Goal: Communication & Community: Answer question/provide support

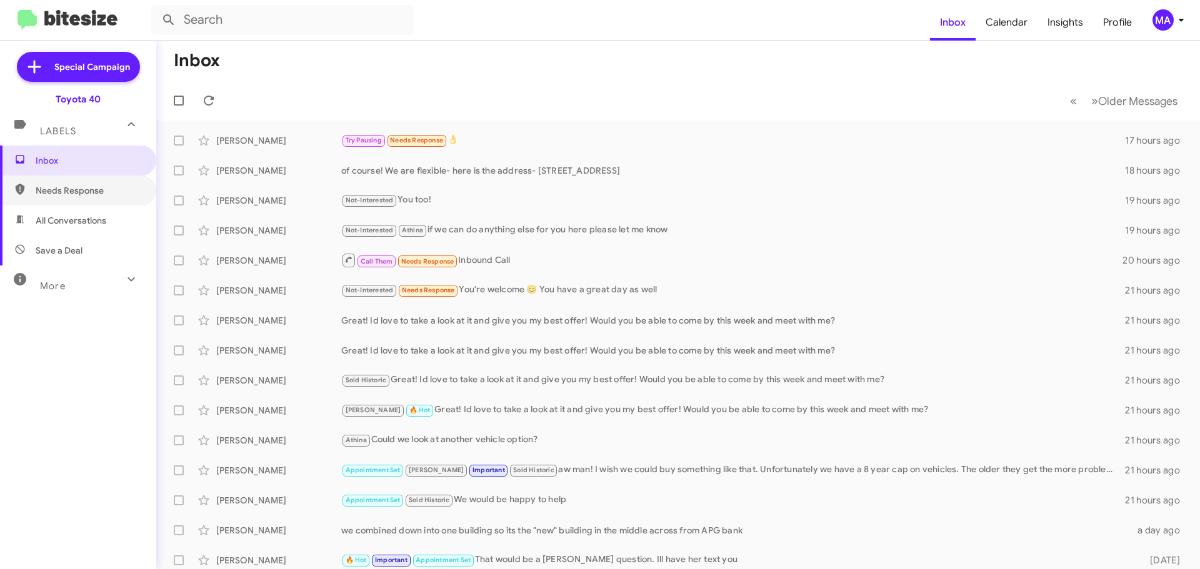
drag, startPoint x: 124, startPoint y: 191, endPoint x: 114, endPoint y: 210, distance: 21.2
click at [124, 191] on span "Needs Response" at bounding box center [89, 190] width 106 height 12
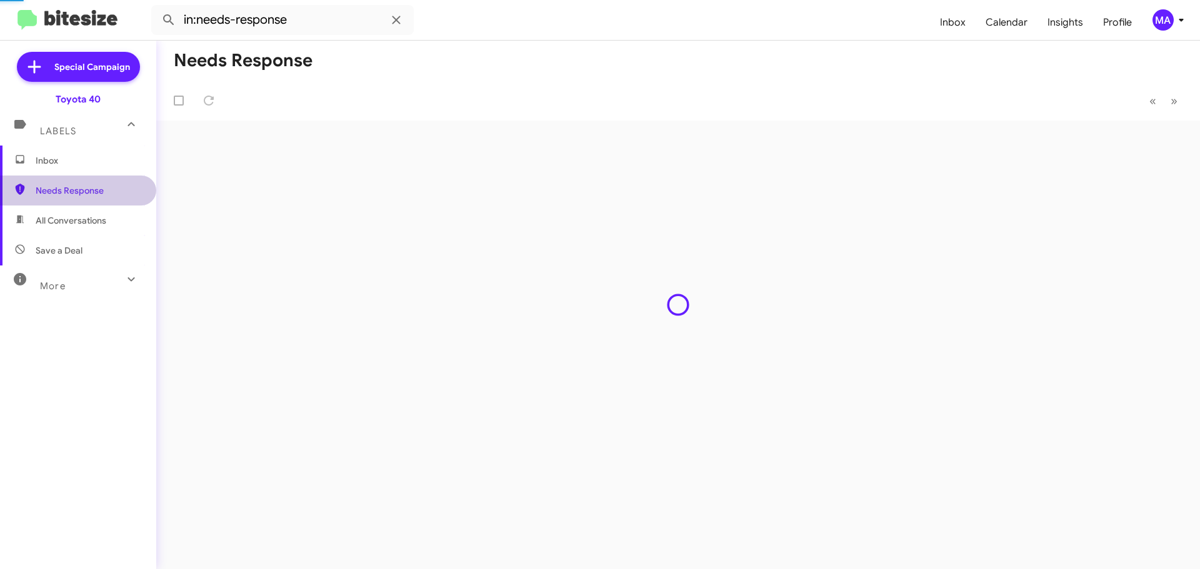
click at [107, 221] on span "All Conversations" at bounding box center [78, 221] width 156 height 30
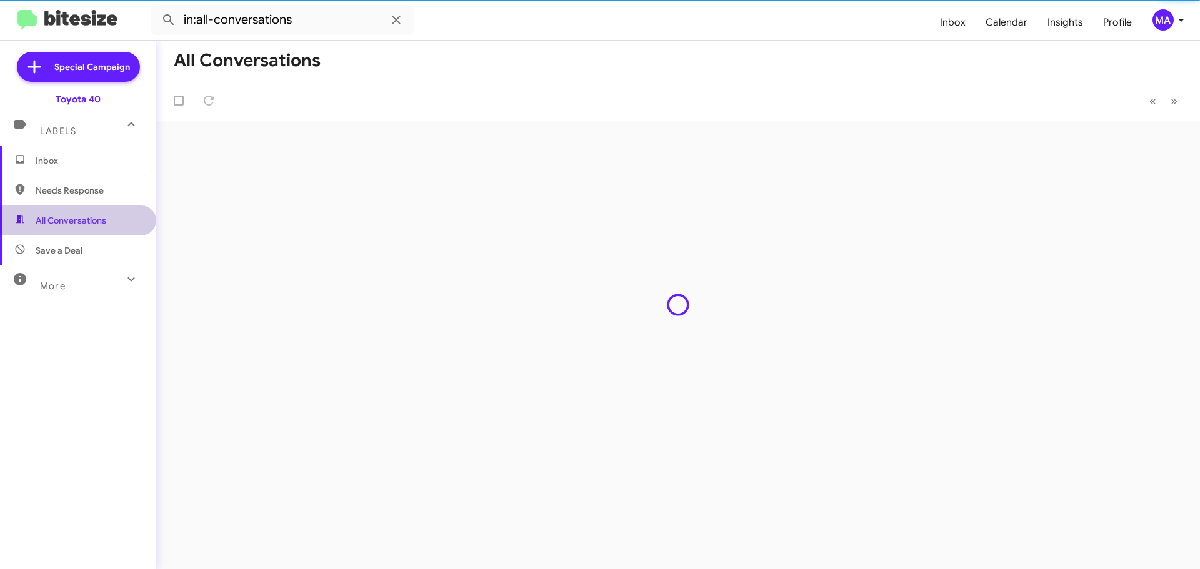
click at [98, 258] on span "Save a Deal" at bounding box center [78, 251] width 156 height 30
type input "in:not-interested"
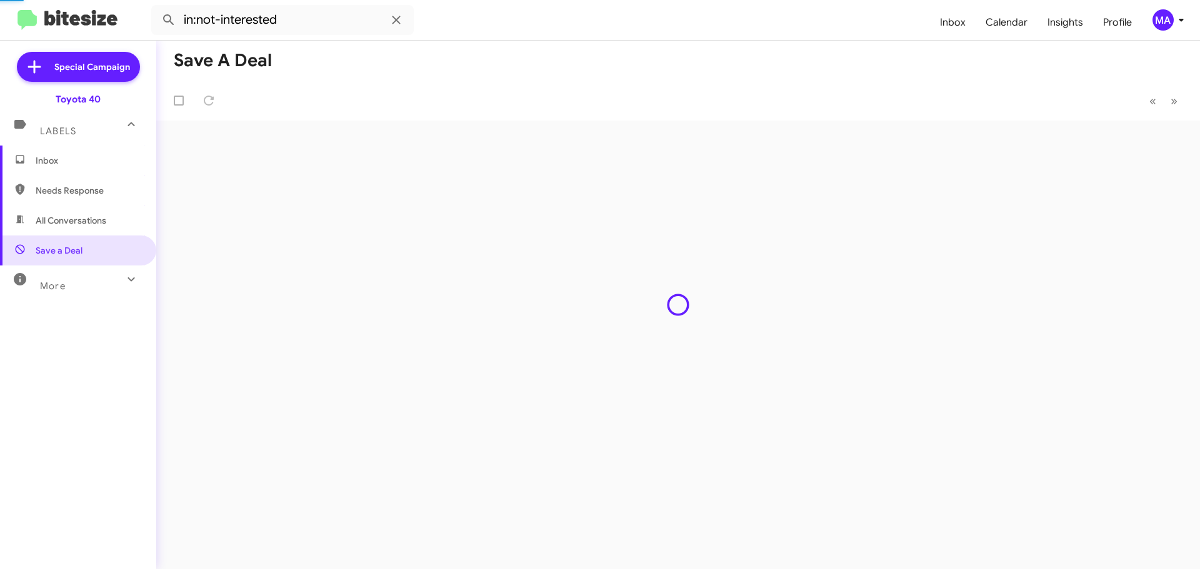
click at [80, 162] on span "Inbox" at bounding box center [89, 160] width 106 height 12
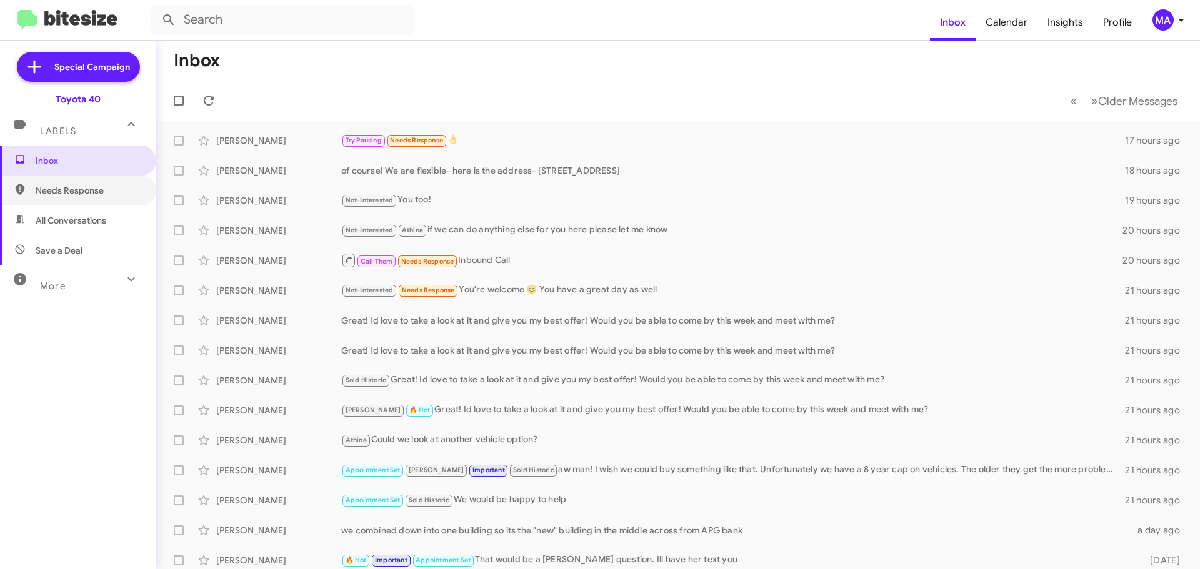
drag, startPoint x: 103, startPoint y: 187, endPoint x: 109, endPoint y: 209, distance: 22.7
click at [103, 187] on span "Needs Response" at bounding box center [89, 190] width 106 height 12
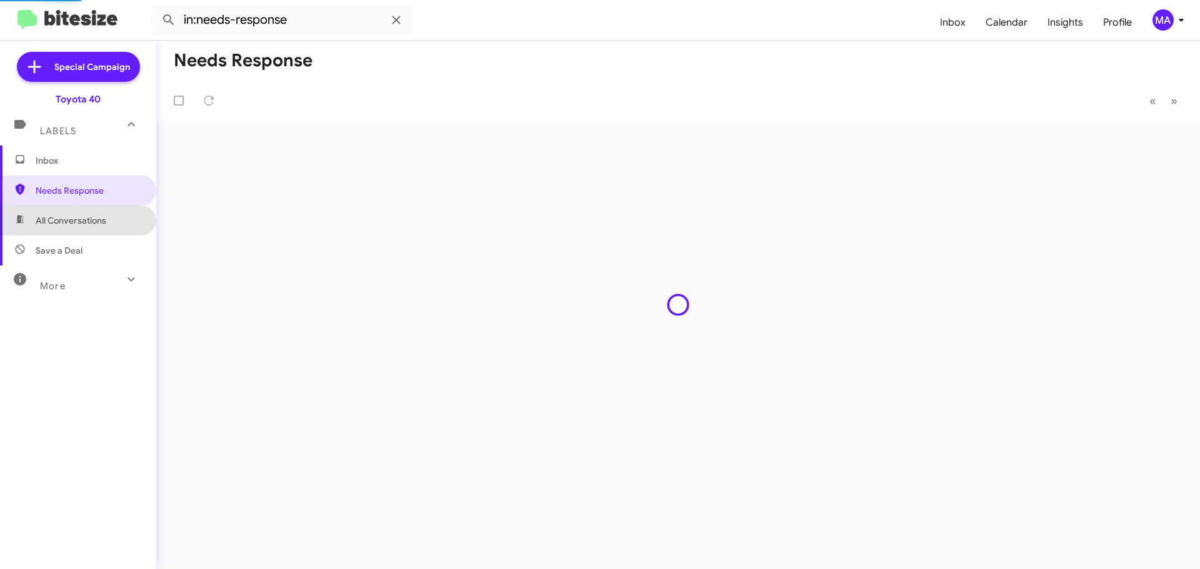
click at [110, 221] on span "All Conversations" at bounding box center [78, 221] width 156 height 30
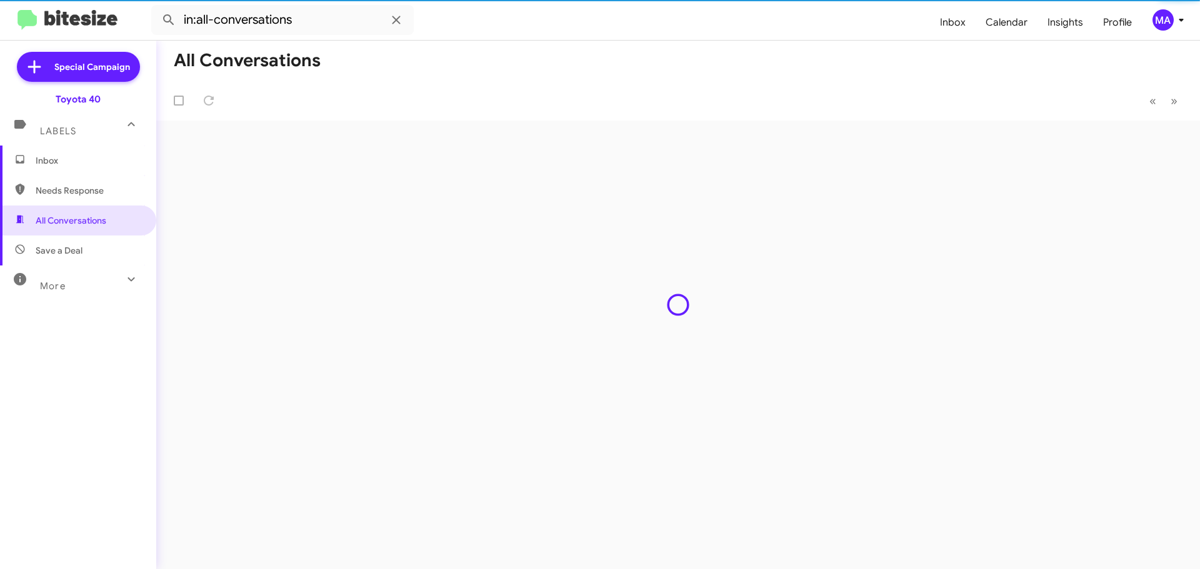
click at [110, 238] on span "Save a Deal" at bounding box center [78, 251] width 156 height 30
type input "in:not-interested"
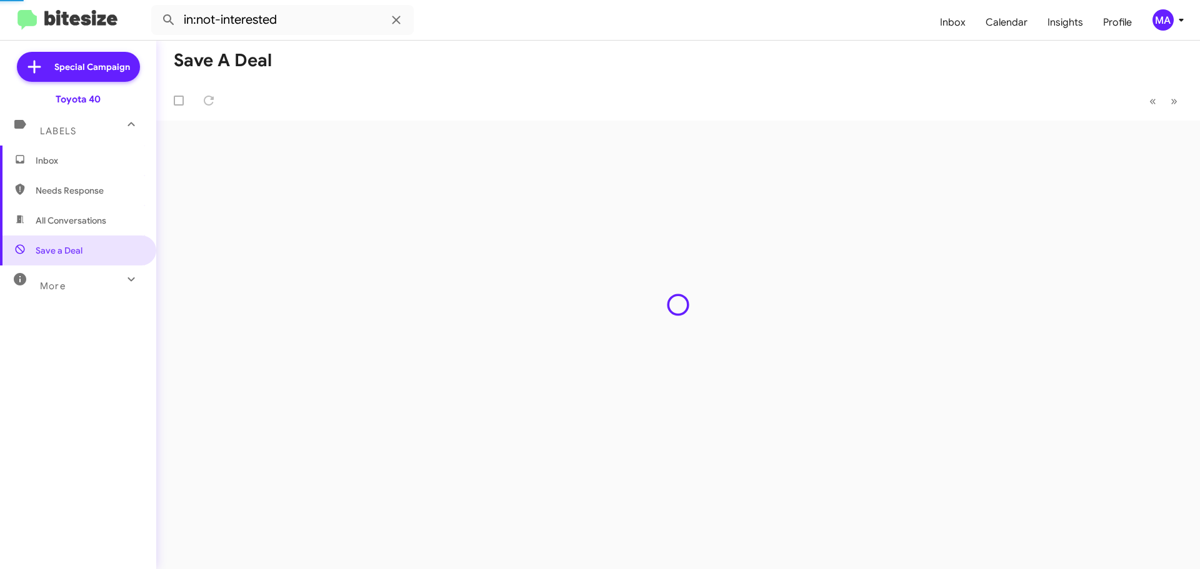
click at [98, 157] on span "Inbox" at bounding box center [89, 160] width 106 height 12
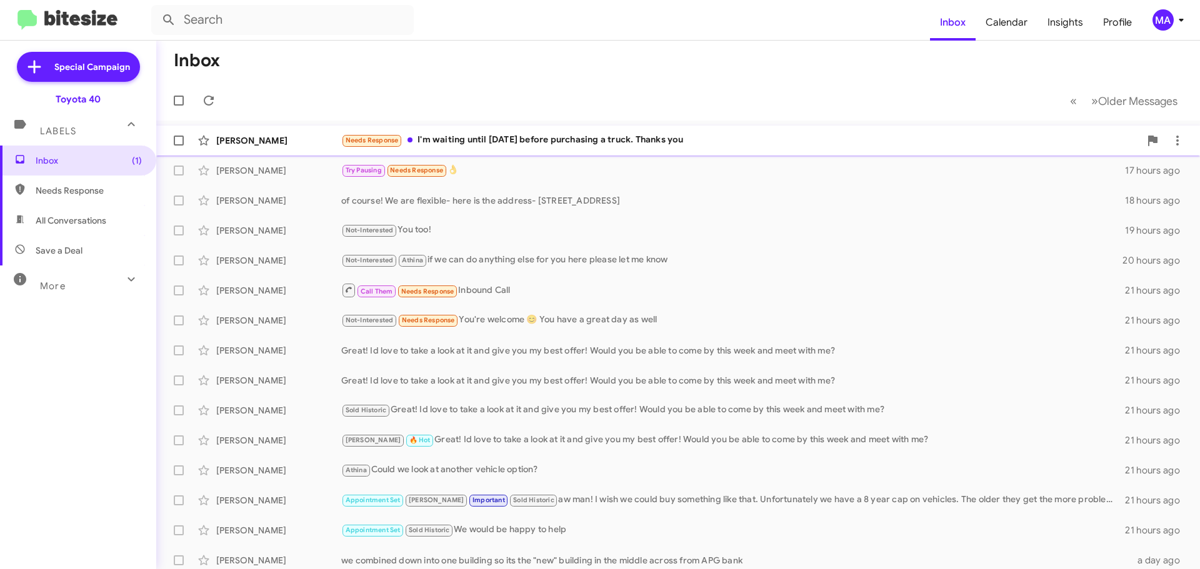
click at [567, 142] on div "Needs Response I'm waiting until [DATE] before purchasing a truck. Thanks you" at bounding box center [740, 140] width 798 height 14
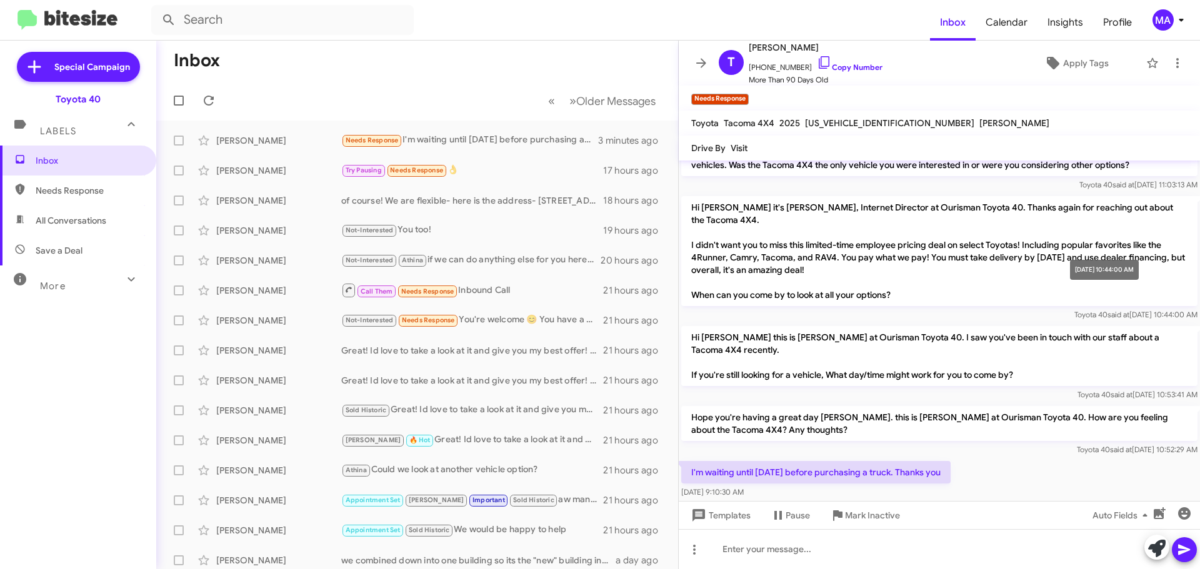
scroll to position [757, 0]
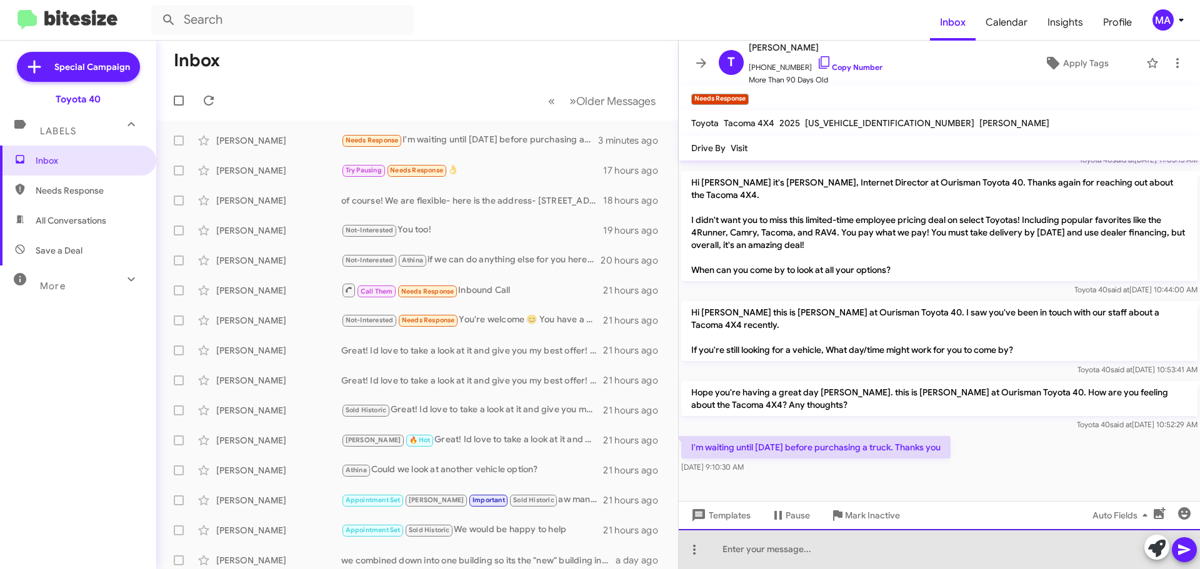
click at [783, 549] on div at bounding box center [939, 549] width 521 height 40
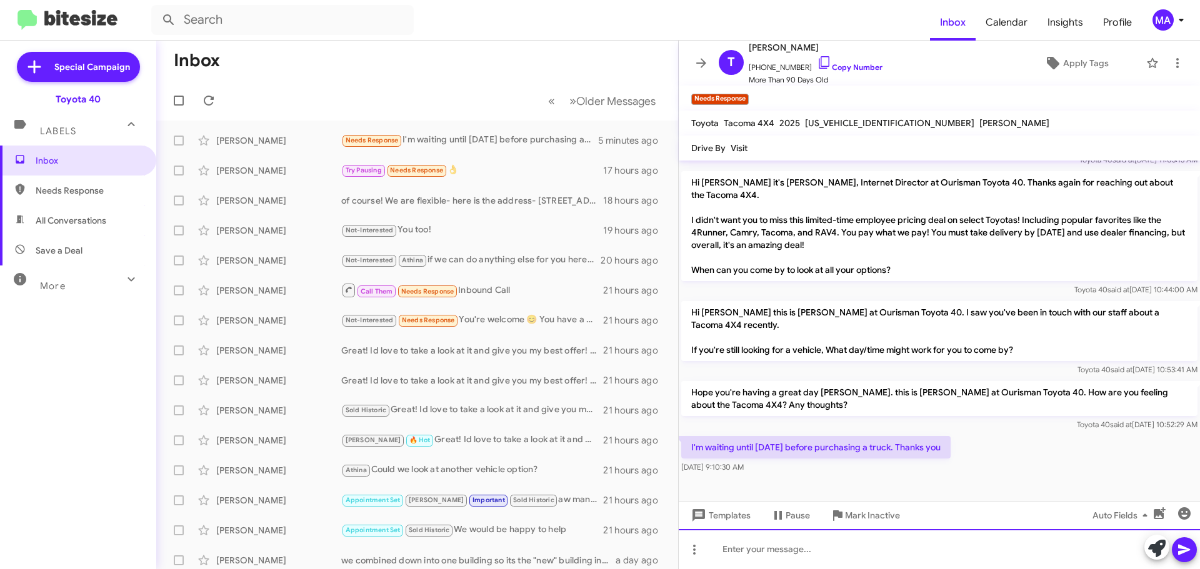
click at [756, 558] on div at bounding box center [939, 549] width 521 height 40
